Goal: Information Seeking & Learning: Find specific fact

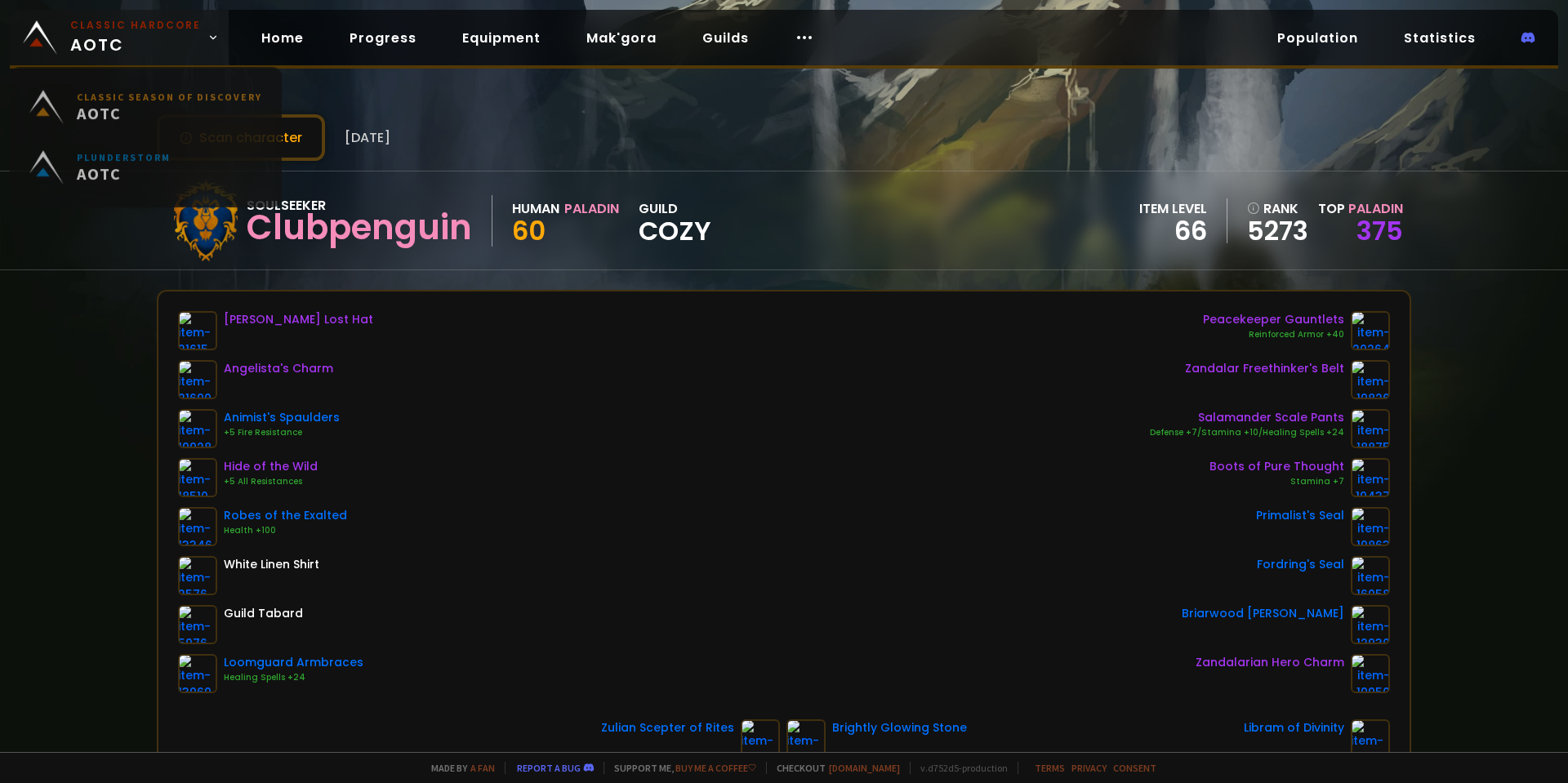
click at [161, 20] on small "Classic Hardcore" at bounding box center [135, 25] width 131 height 15
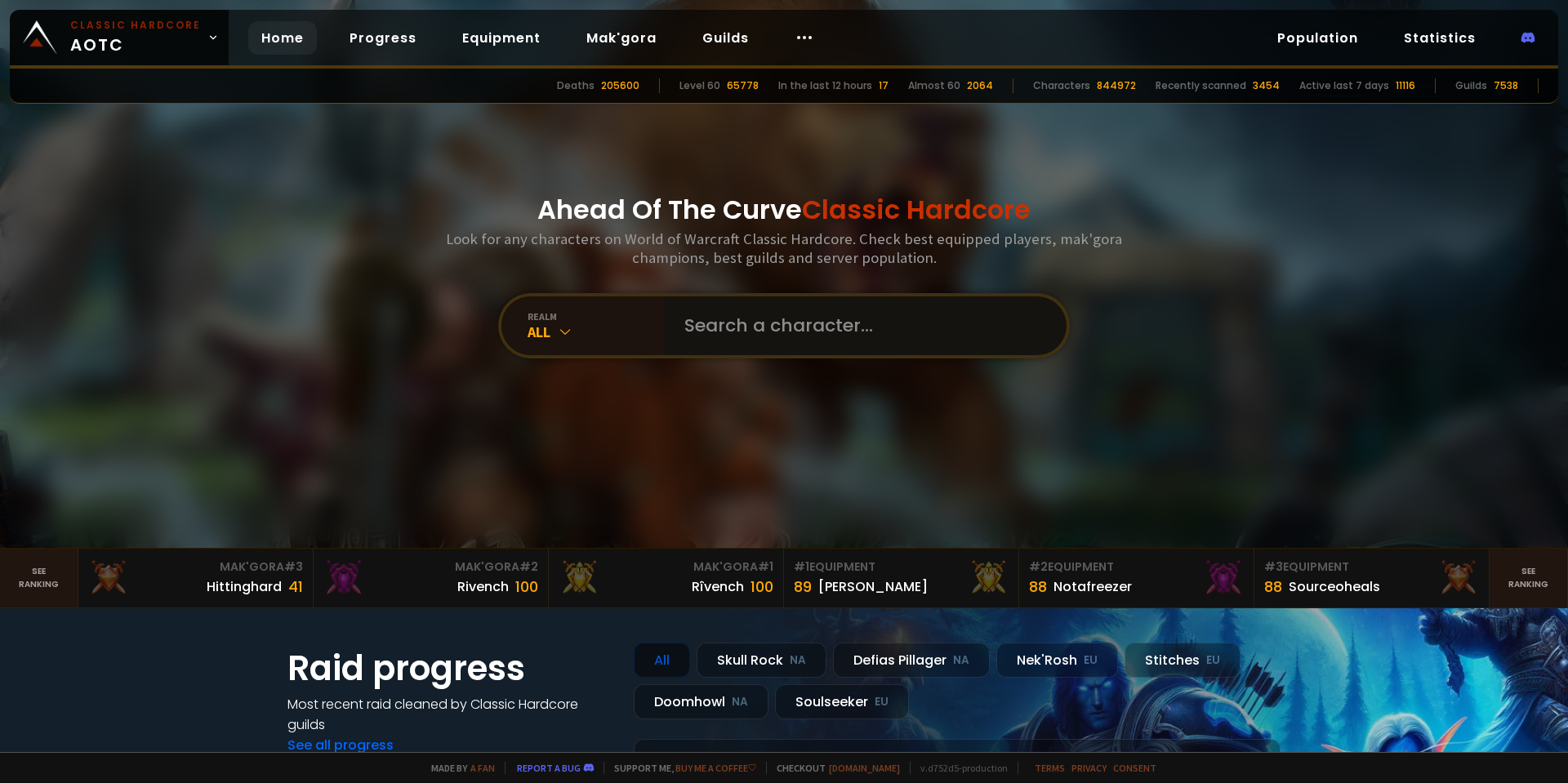
click at [760, 329] on input "text" at bounding box center [861, 326] width 372 height 59
type input "sphere"
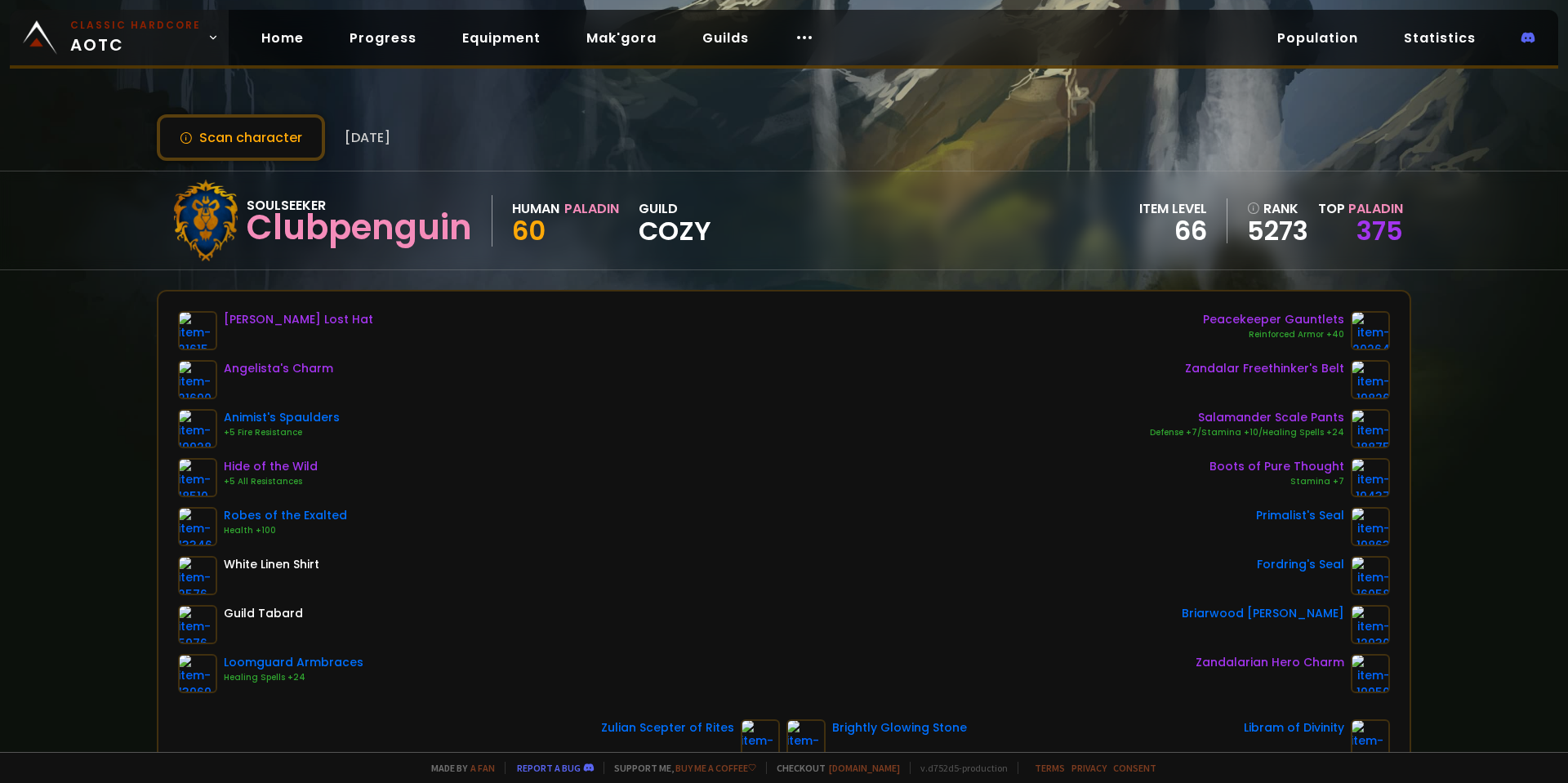
click at [152, 43] on span "Classic Hardcore AOTC" at bounding box center [135, 37] width 131 height 39
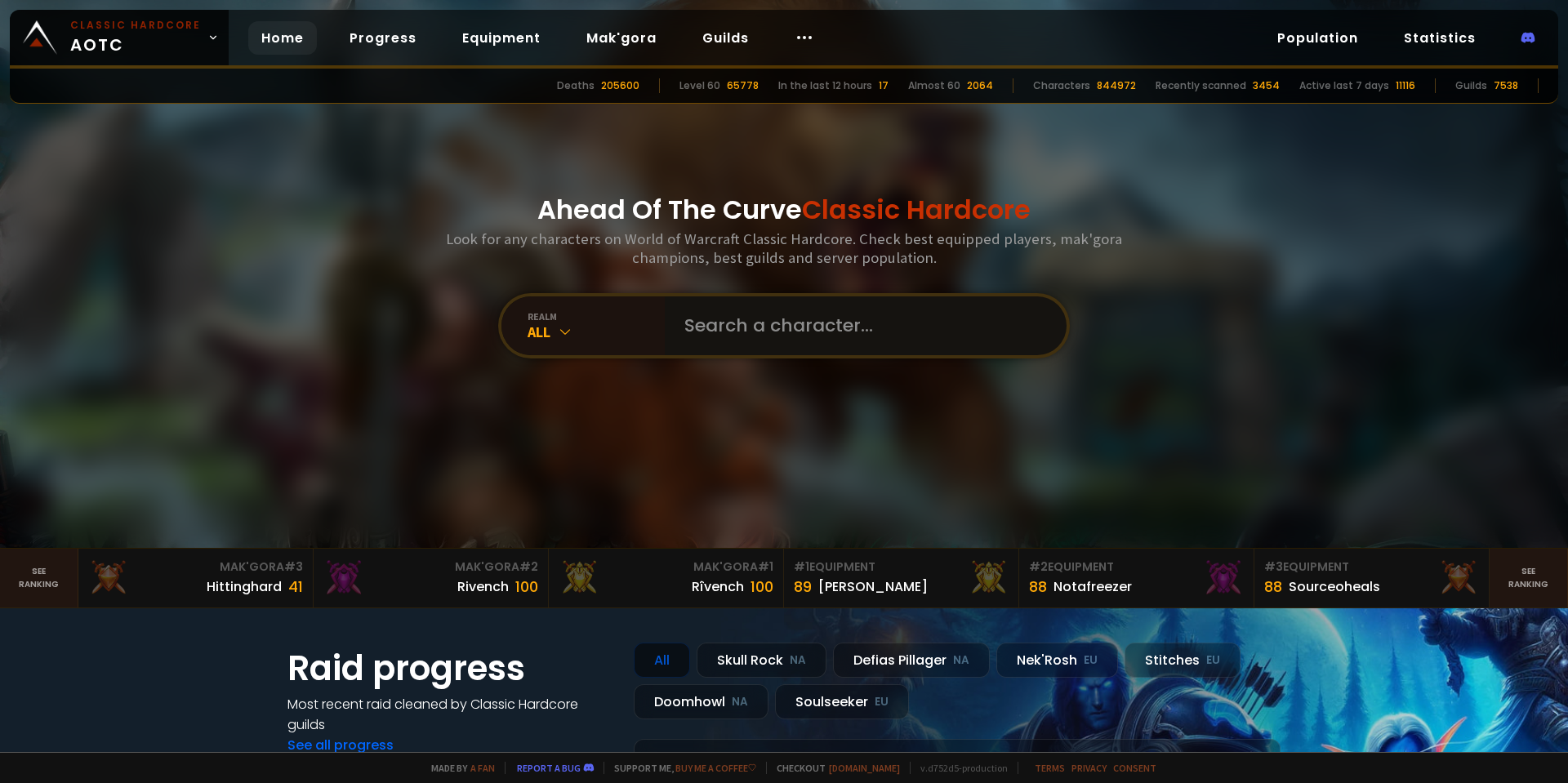
click at [791, 333] on input "text" at bounding box center [861, 326] width 372 height 59
type input "kekwtrip"
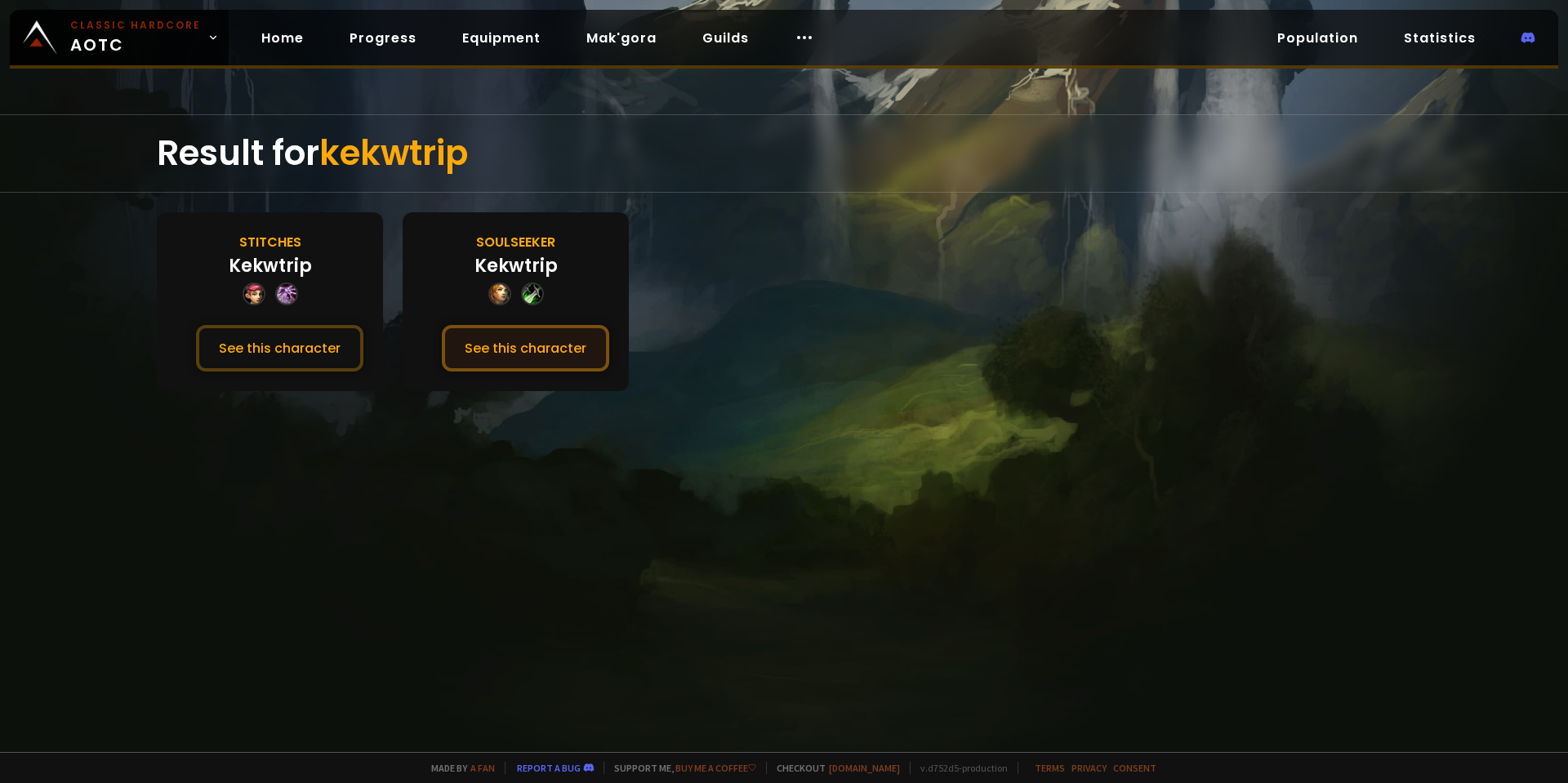
click at [564, 337] on button "See this character" at bounding box center [525, 348] width 167 height 47
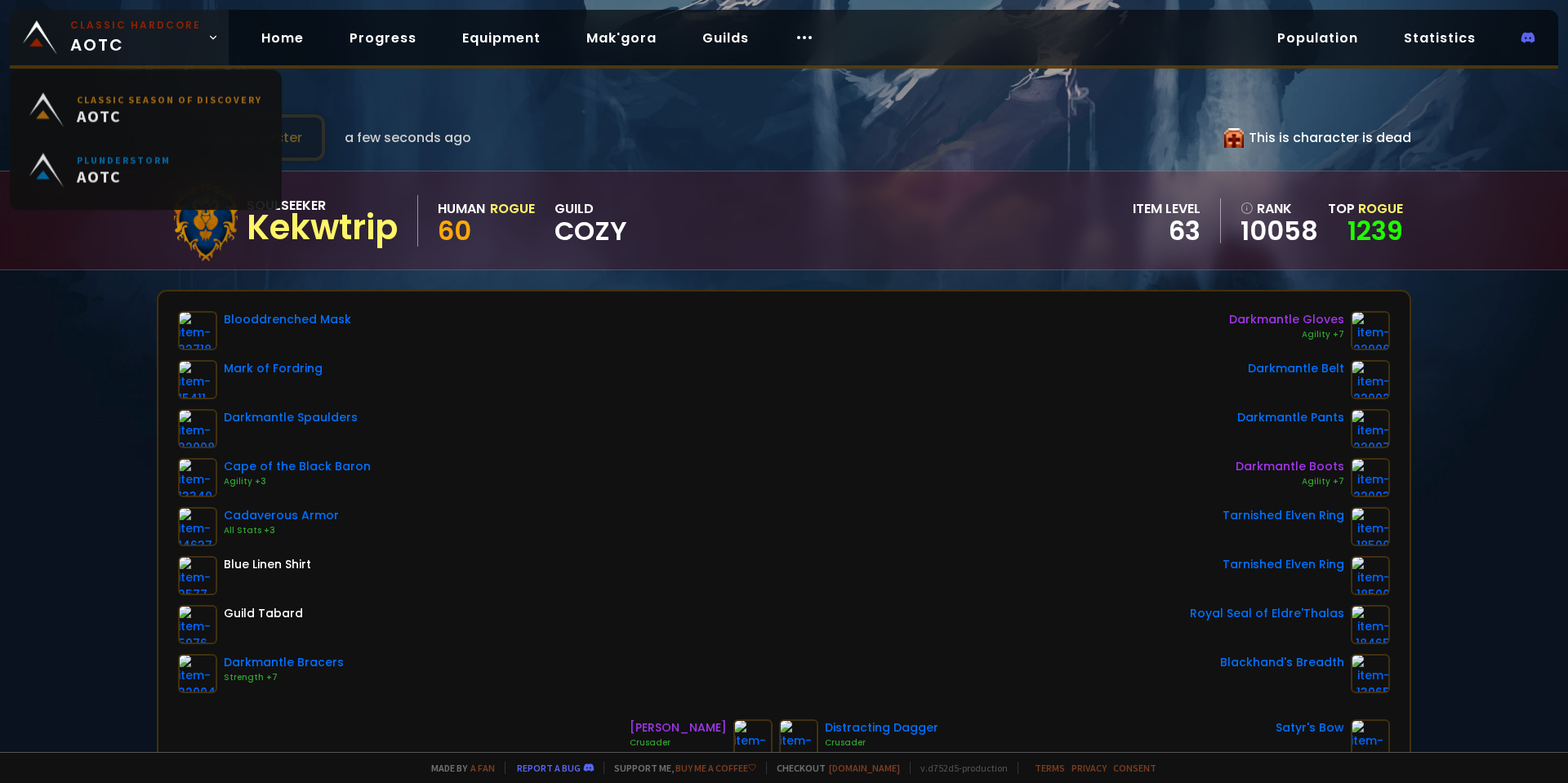
click at [147, 12] on link "Classic Hardcore AOTC" at bounding box center [119, 38] width 219 height 56
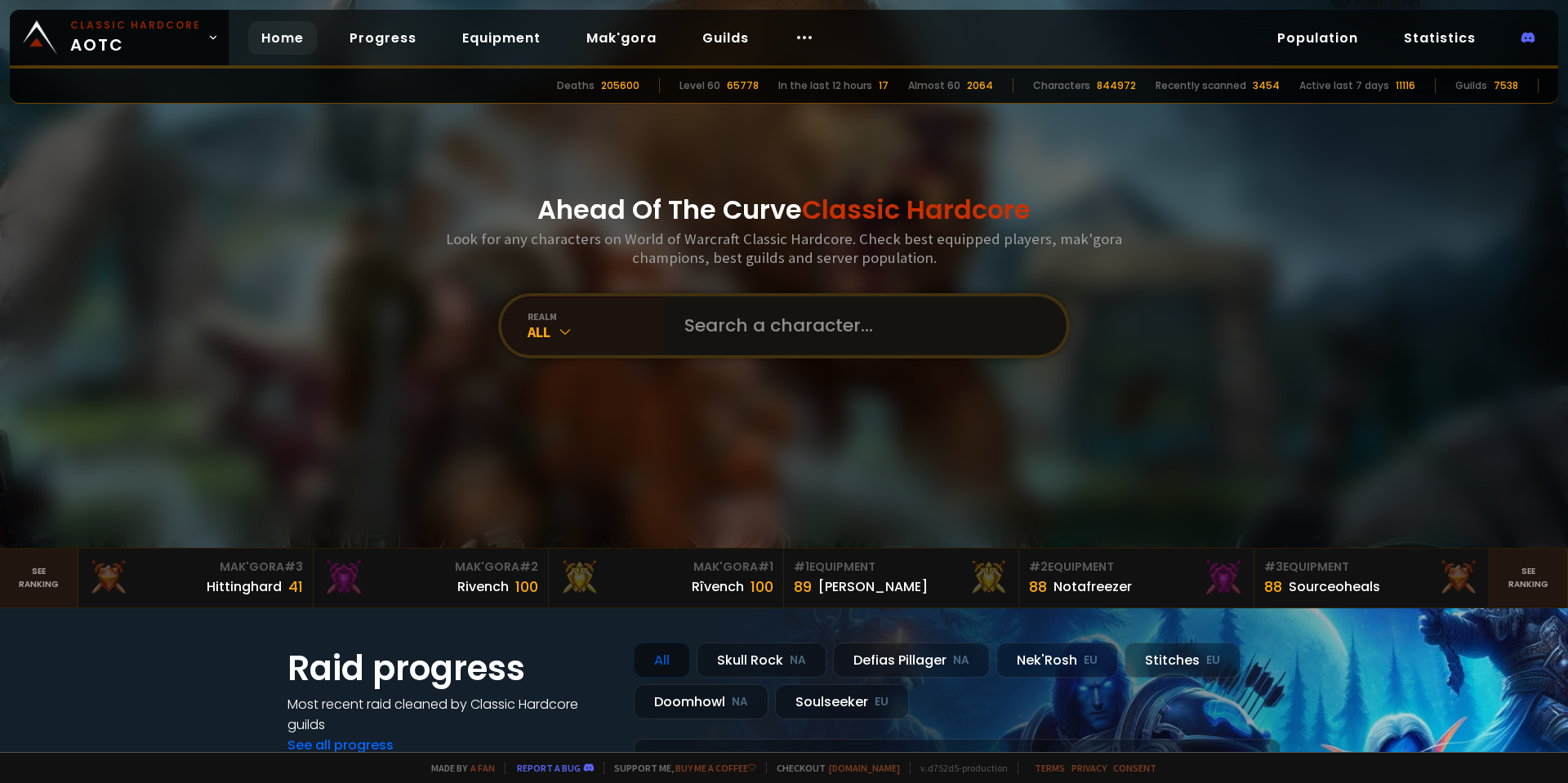
click at [759, 307] on input "text" at bounding box center [861, 326] width 372 height 59
type input "kekwtríp"
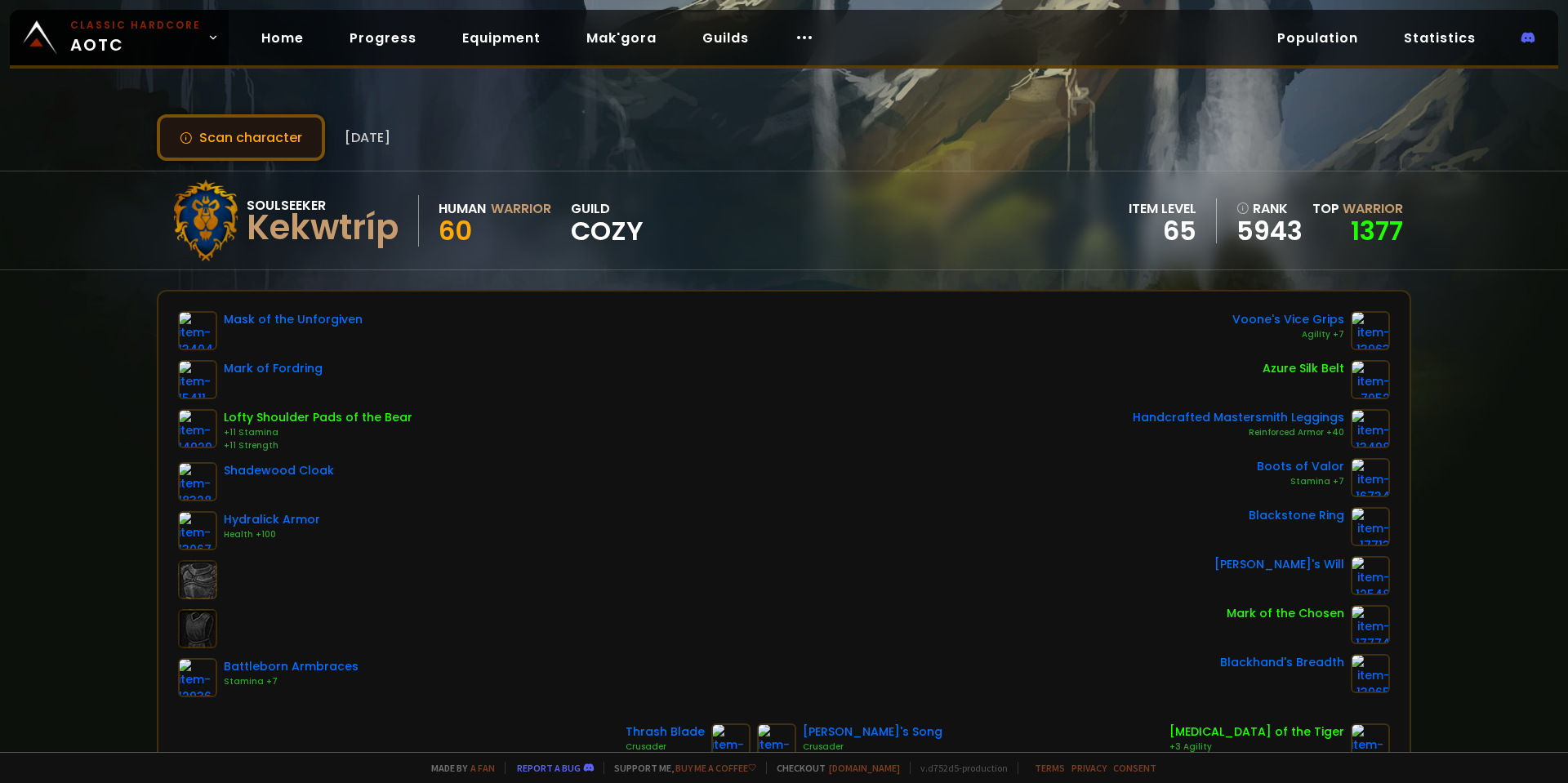
click at [193, 128] on button "Scan character" at bounding box center [241, 138] width 168 height 47
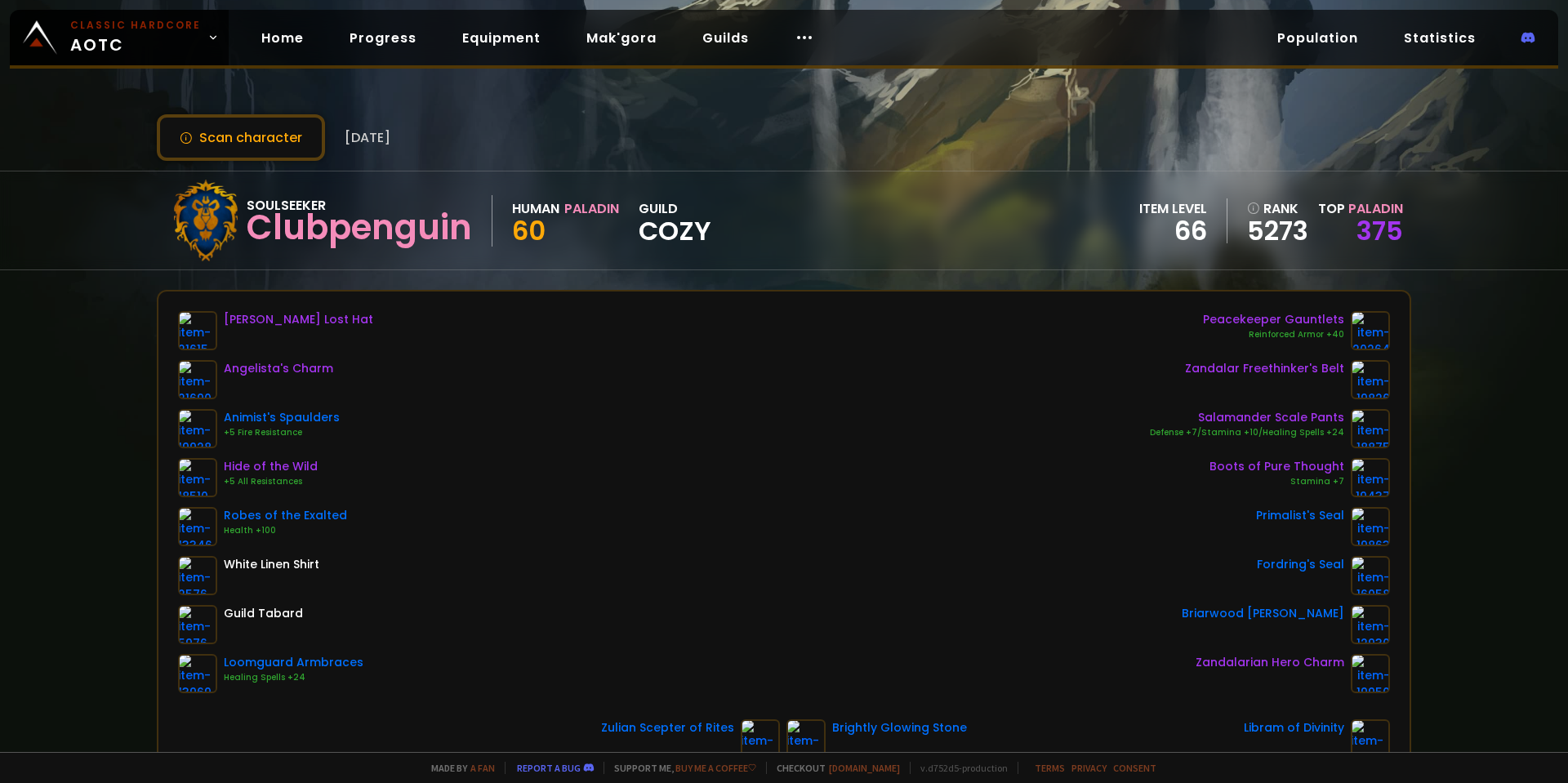
click at [164, 9] on div "Scan character [DATE] Soulseeker Clubpenguin Human Paladin 60 guild Cozy item l…" at bounding box center [784, 376] width 1568 height 752
click at [170, 52] on span "Classic Hardcore AOTC" at bounding box center [135, 37] width 131 height 39
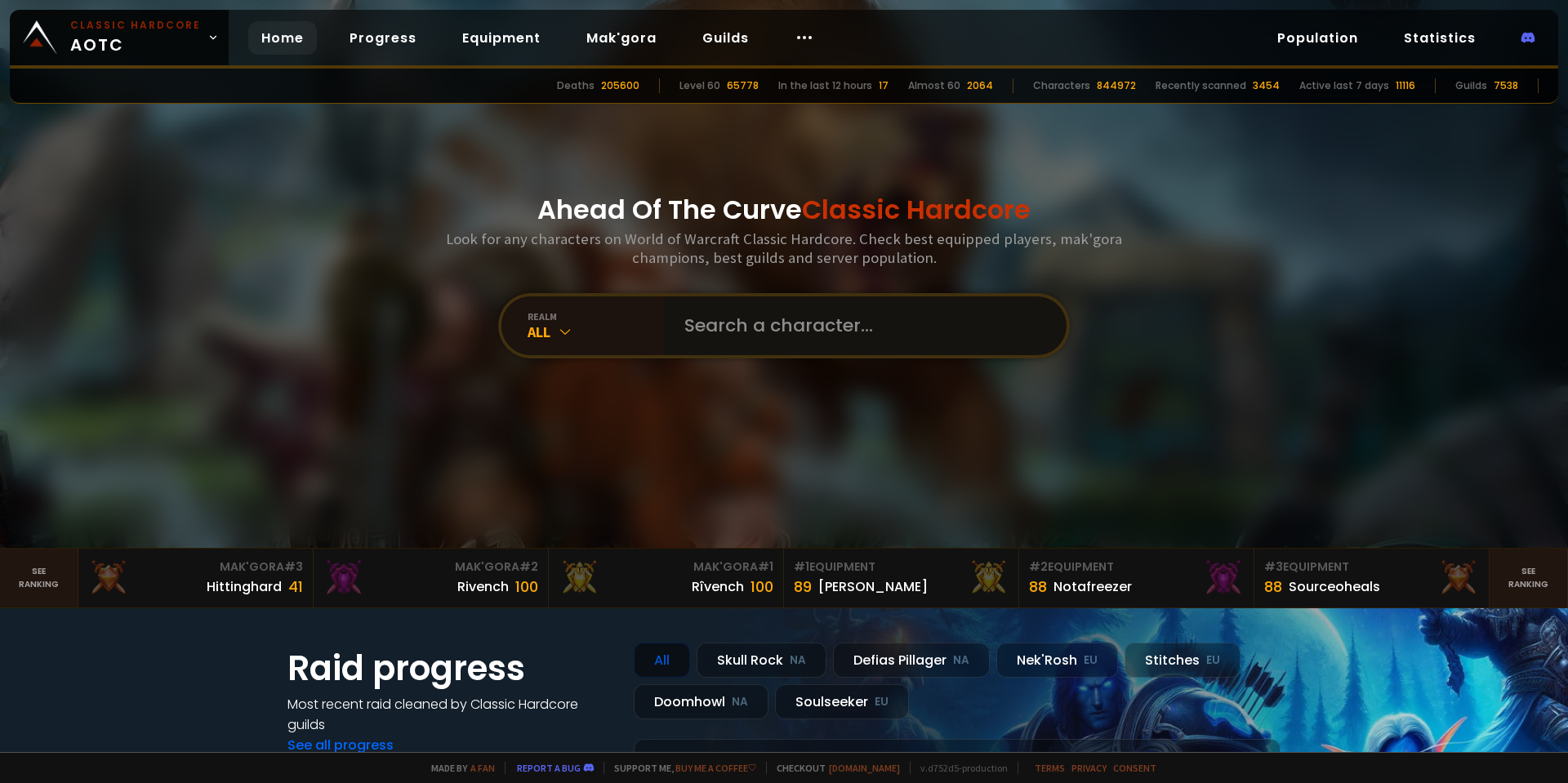
click at [732, 350] on input "text" at bounding box center [861, 326] width 372 height 59
type input "ragepyre"
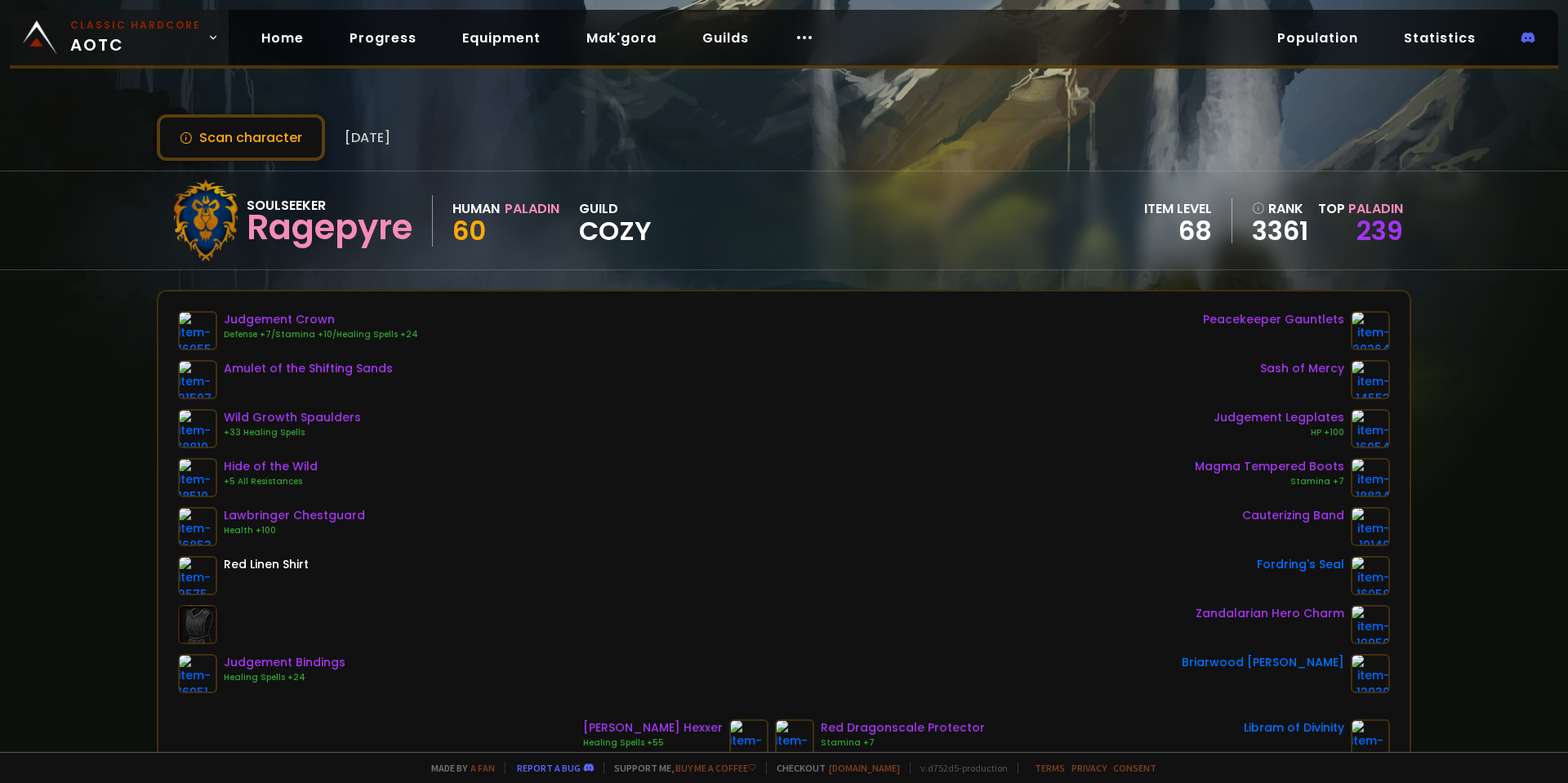
click at [146, 63] on link "Classic Hardcore AOTC" at bounding box center [119, 38] width 219 height 56
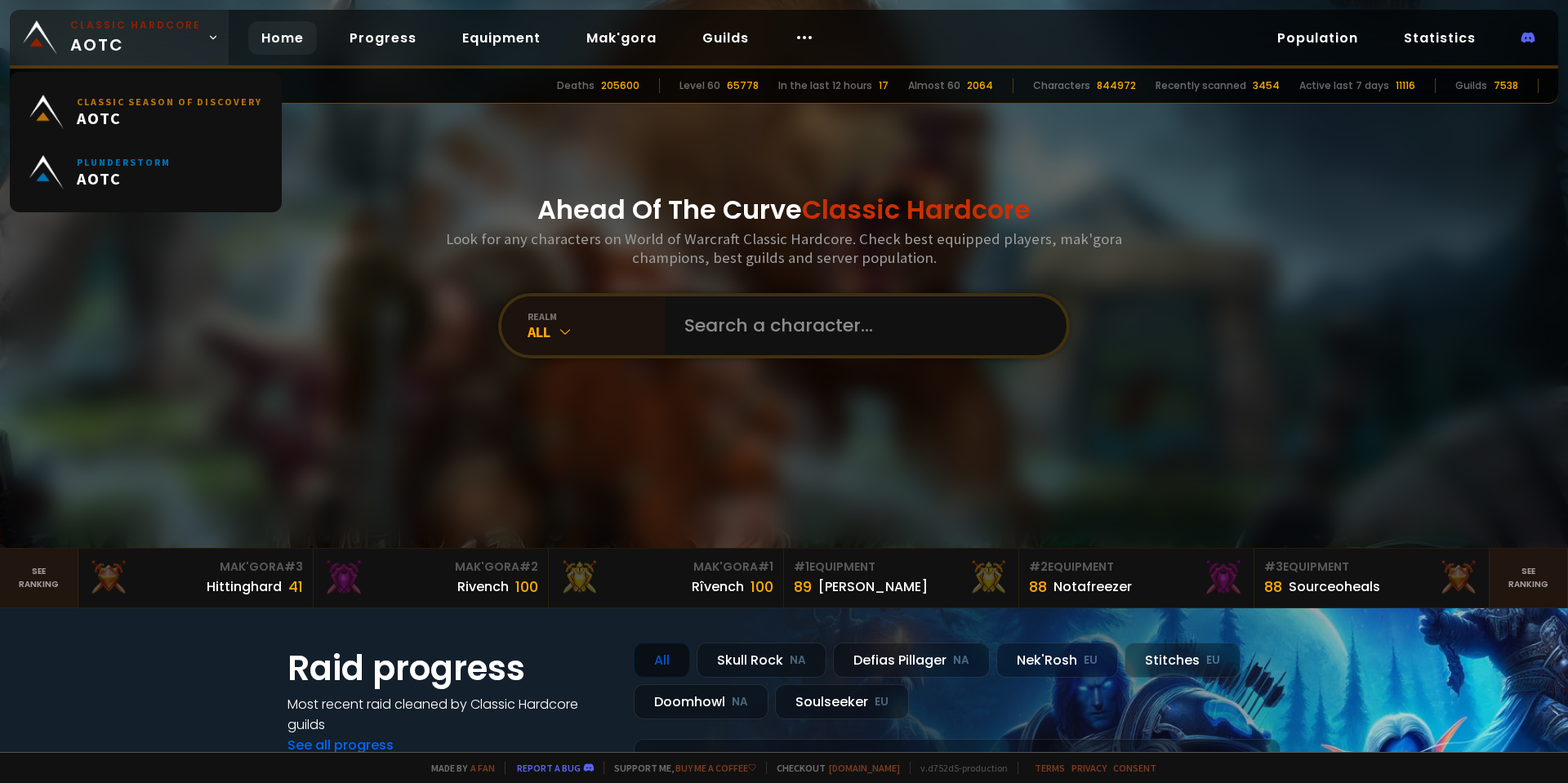
click at [121, 38] on span "Classic Hardcore AOTC" at bounding box center [135, 37] width 131 height 39
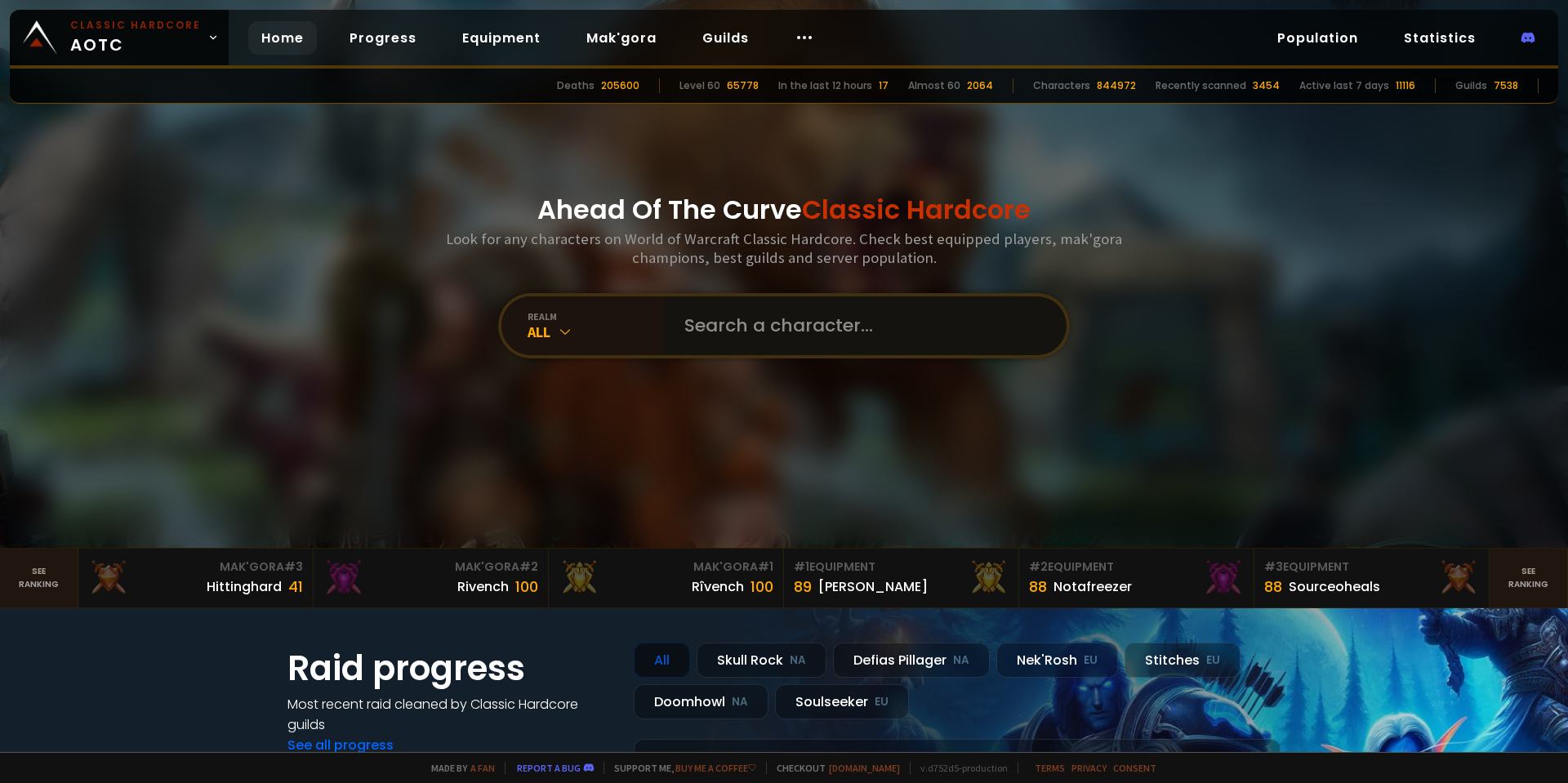
click at [721, 316] on input "text" at bounding box center [861, 326] width 372 height 59
type input "amozuggerb"
